Goal: Task Accomplishment & Management: Use online tool/utility

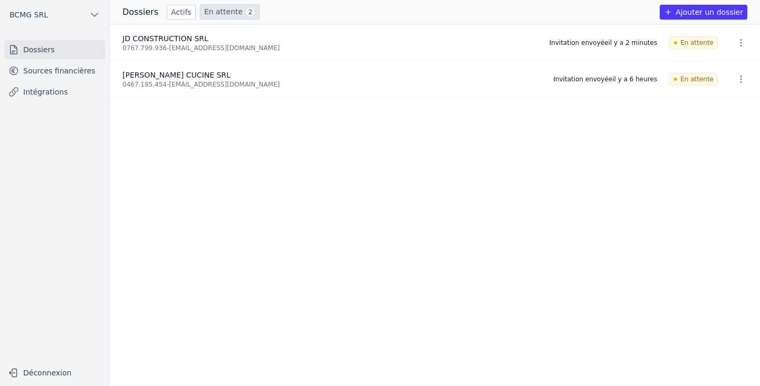
click at [638, 43] on div "Invitation envoyée il y a 2 minutes" at bounding box center [604, 43] width 108 height 8
click at [736, 41] on icon "button" at bounding box center [741, 42] width 11 height 11
click at [54, 68] on div at bounding box center [380, 193] width 760 height 386
click at [56, 72] on link "Sources financières" at bounding box center [54, 70] width 101 height 19
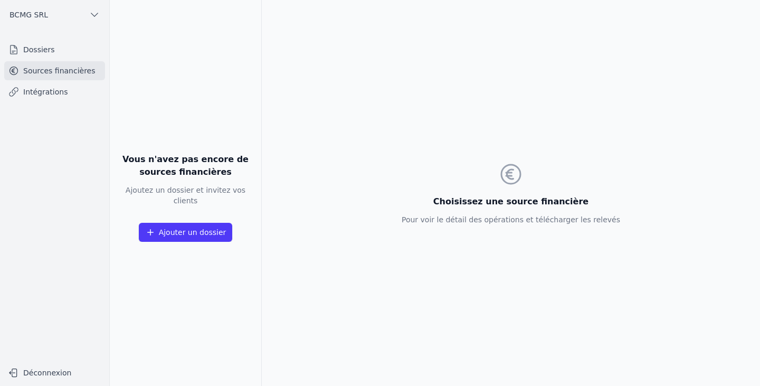
click at [56, 72] on link "Sources financières" at bounding box center [54, 70] width 101 height 19
click at [33, 15] on span "BCMG SRL" at bounding box center [29, 15] width 39 height 11
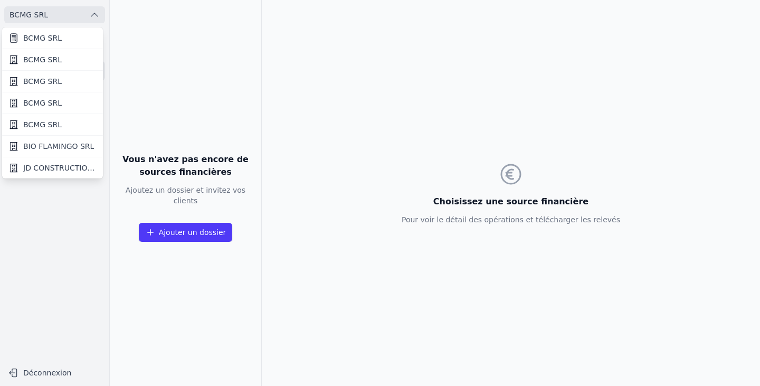
click at [45, 174] on link "JD CONSTRUCTION SRL" at bounding box center [52, 167] width 101 height 21
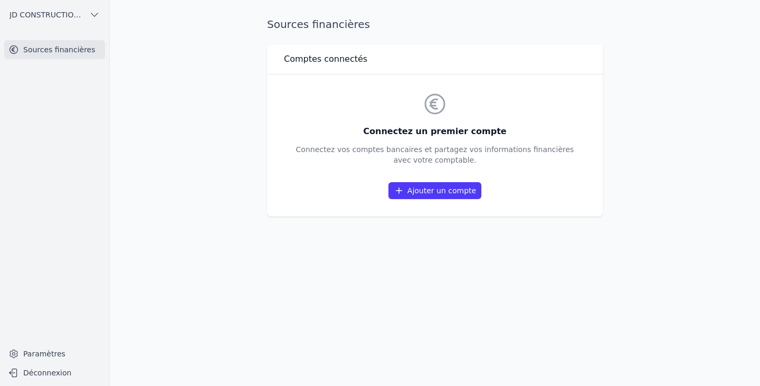
click at [418, 186] on link "Ajouter un compte" at bounding box center [435, 190] width 93 height 17
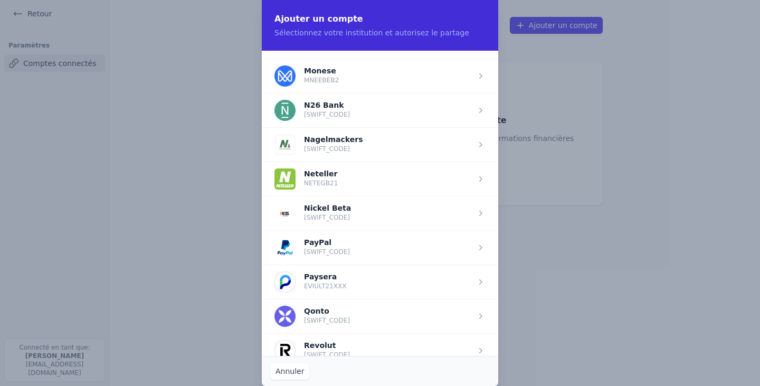
scroll to position [1376, 0]
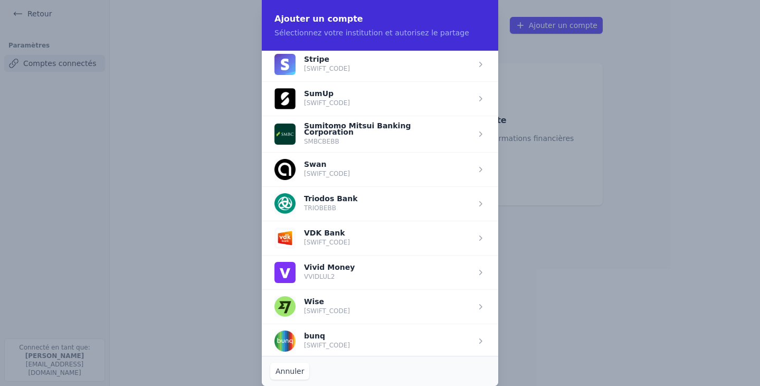
click at [276, 369] on button "Annuler" at bounding box center [289, 371] width 39 height 17
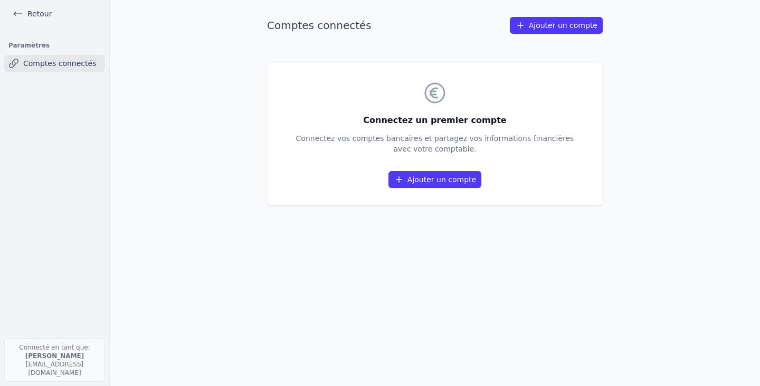
click at [31, 16] on link "Retour" at bounding box center [32, 13] width 48 height 15
